Goal: Entertainment & Leisure: Consume media (video, audio)

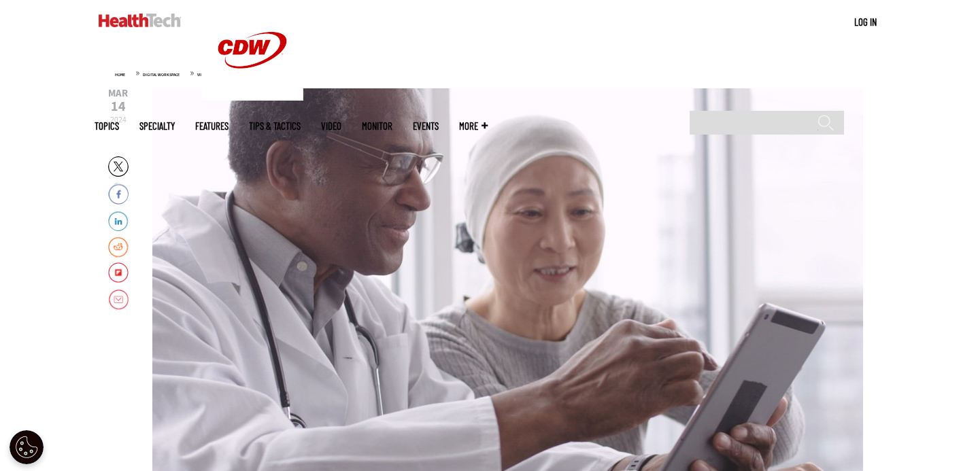
scroll to position [143, 0]
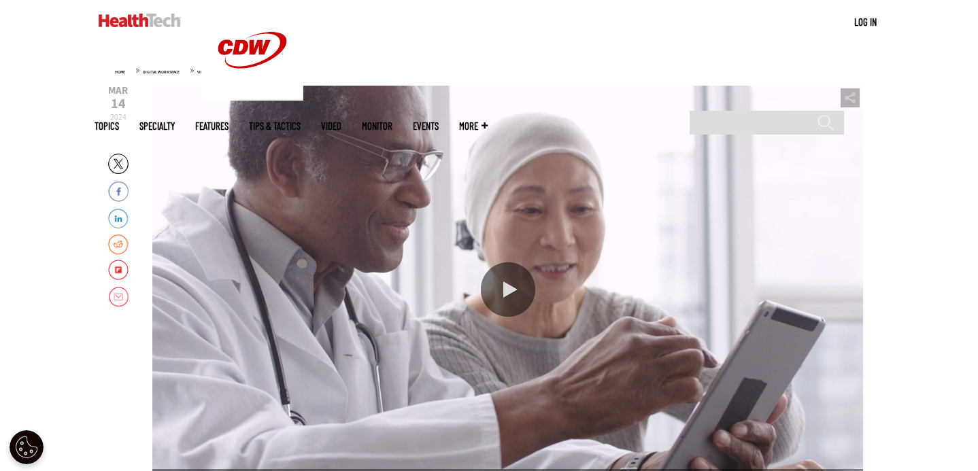
click at [406, 254] on div "Video viewer" at bounding box center [507, 290] width 710 height 408
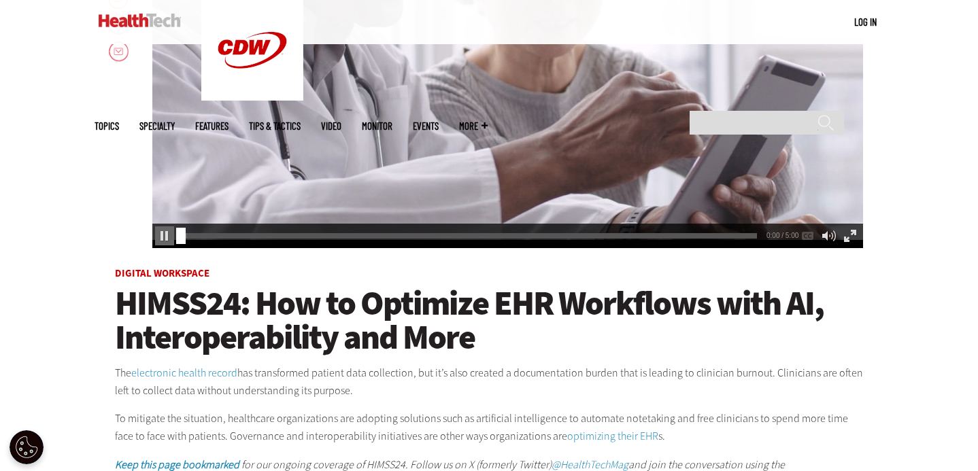
click at [468, 138] on div "Video viewer" at bounding box center [507, 44] width 710 height 408
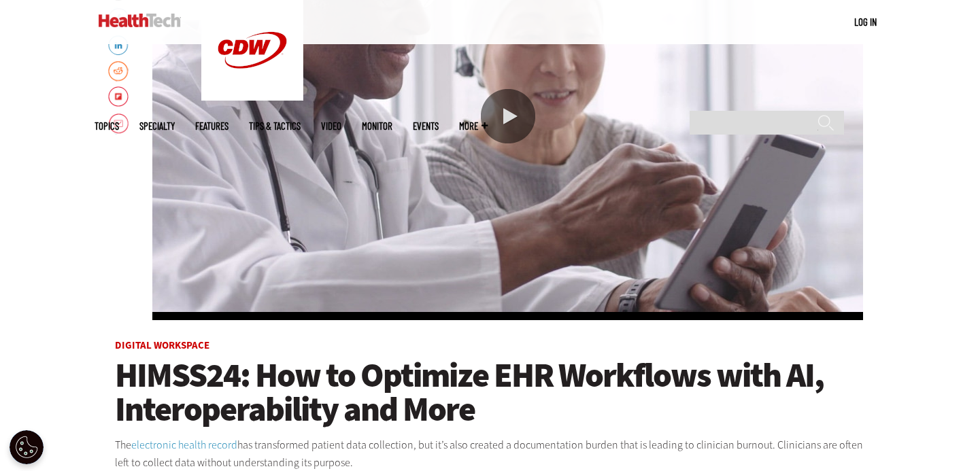
scroll to position [315, 0]
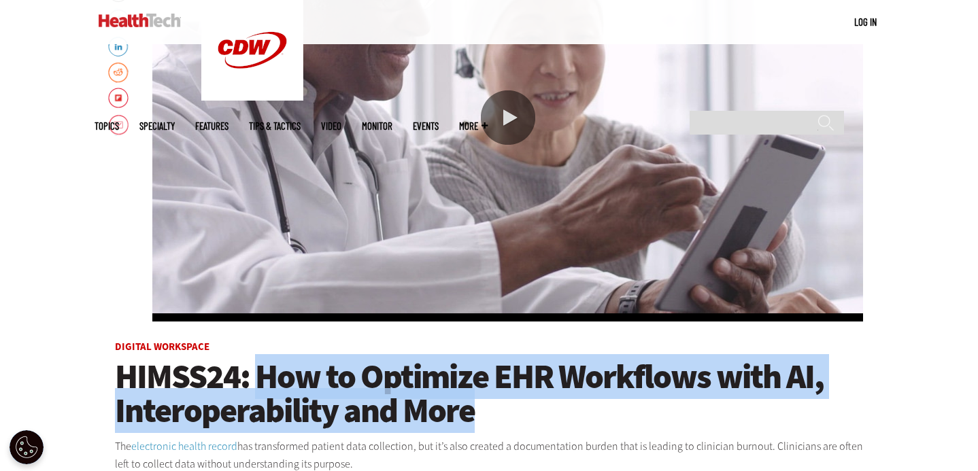
drag, startPoint x: 477, startPoint y: 411, endPoint x: 256, endPoint y: 383, distance: 222.7
click at [256, 383] on h1 "HIMSS24: How to Optimize EHR Workflows with AI, Interoperability and More" at bounding box center [489, 394] width 748 height 68
copy span "How to Optimize EHR Workflows with AI, Interoperability and More"
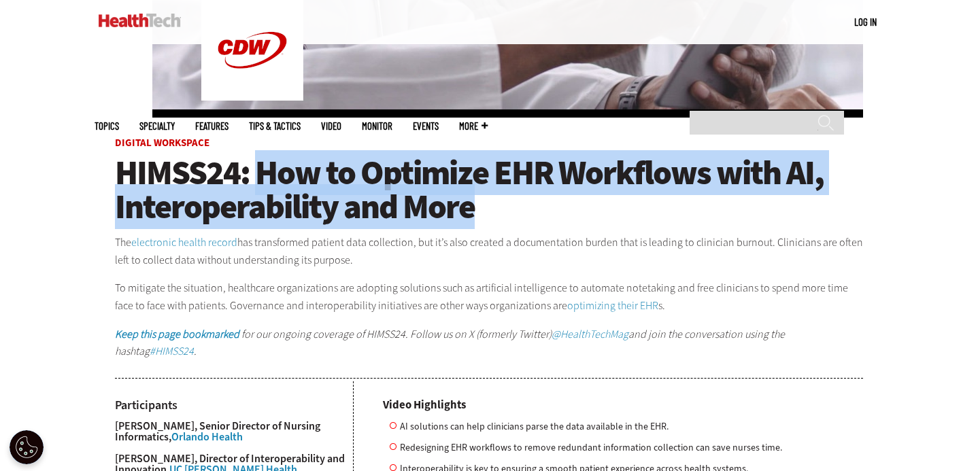
scroll to position [532, 0]
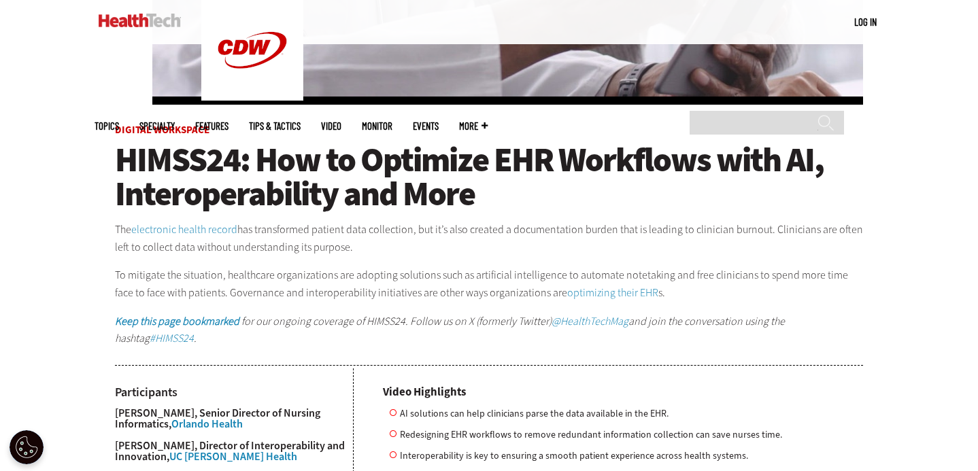
click at [408, 229] on p "The electronic health record has transformed patient data collection, but it’s …" at bounding box center [489, 238] width 748 height 35
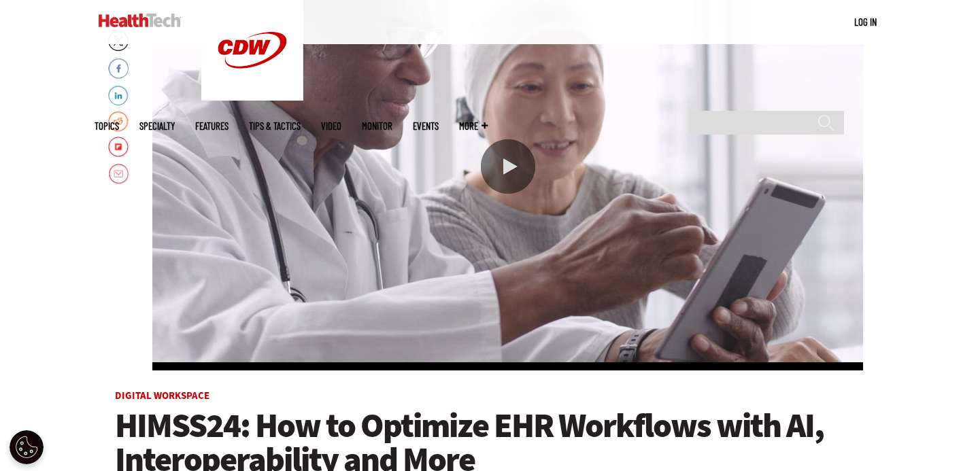
scroll to position [254, 0]
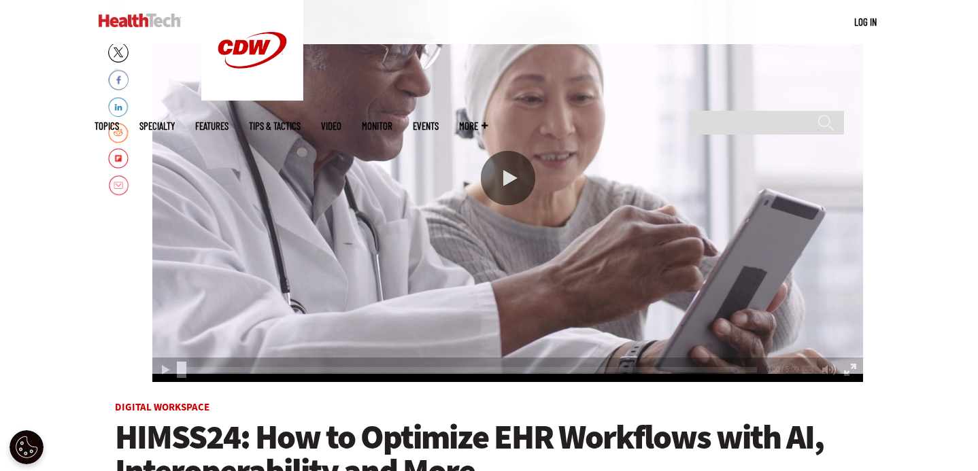
click at [497, 126] on div "Video viewer" at bounding box center [507, 178] width 710 height 408
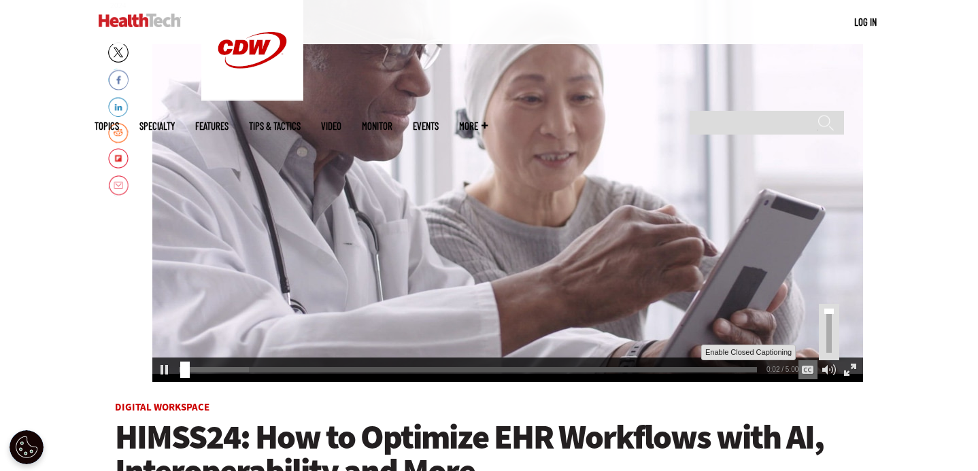
click at [808, 372] on div "Enable Closed Captioning" at bounding box center [807, 369] width 19 height 19
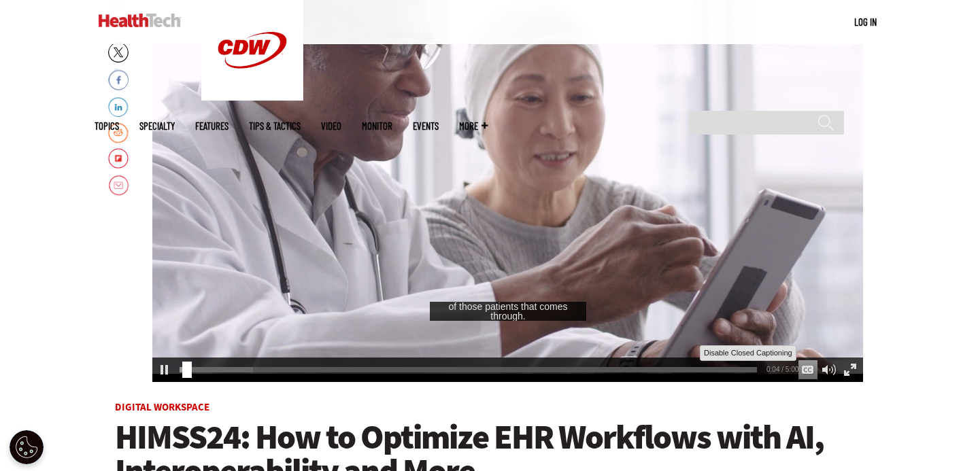
click at [808, 373] on div "Disable Closed Captioning" at bounding box center [807, 369] width 19 height 19
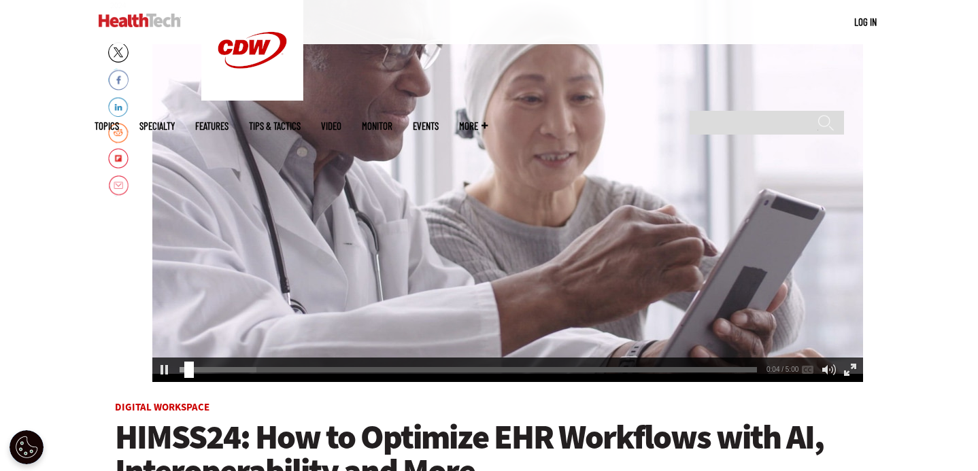
click at [656, 267] on div "Video viewer" at bounding box center [507, 178] width 710 height 408
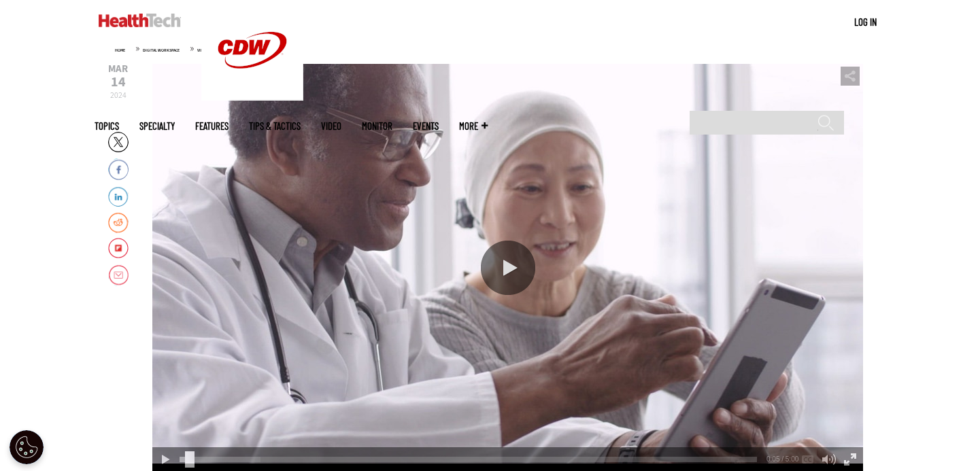
scroll to position [166, 0]
